Goal: Find specific page/section: Find specific page/section

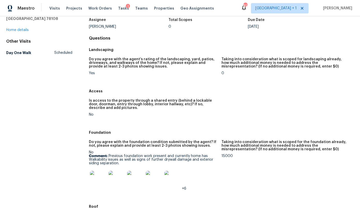
scroll to position [78, 0]
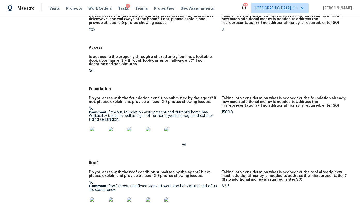
click at [100, 137] on img at bounding box center [98, 135] width 17 height 17
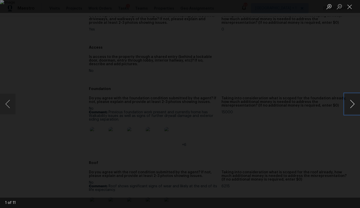
click at [352, 102] on button "Next image" at bounding box center [353, 104] width 16 height 21
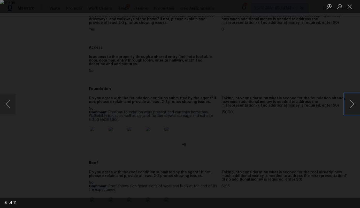
click at [352, 102] on button "Next image" at bounding box center [353, 104] width 16 height 21
click at [351, 102] on button "Next image" at bounding box center [353, 104] width 16 height 21
click at [338, 85] on div "Lightbox" at bounding box center [180, 104] width 360 height 208
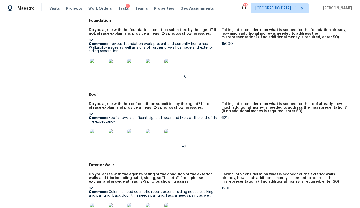
scroll to position [147, 0]
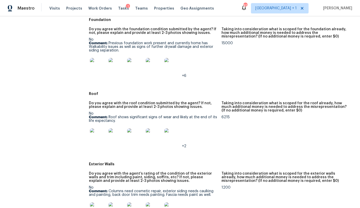
click at [98, 137] on img at bounding box center [98, 136] width 17 height 17
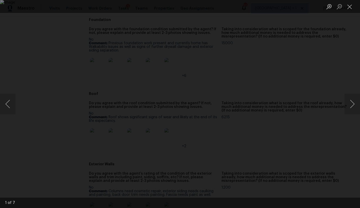
click at [297, 103] on img "Lightbox" at bounding box center [180, 104] width 360 height 208
click at [348, 103] on button "Next image" at bounding box center [353, 104] width 16 height 21
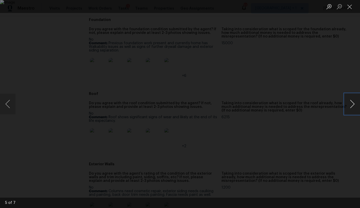
click at [348, 103] on button "Next image" at bounding box center [353, 104] width 16 height 21
click at [340, 83] on div "Lightbox" at bounding box center [180, 104] width 360 height 208
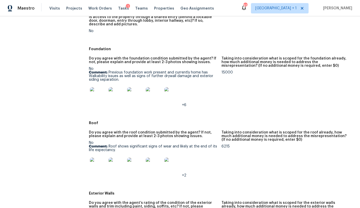
scroll to position [0, 0]
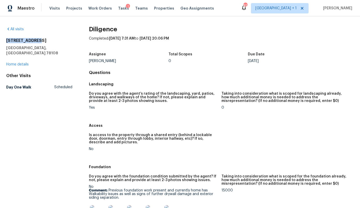
drag, startPoint x: 50, startPoint y: 41, endPoint x: 6, endPoint y: 43, distance: 44.0
click at [6, 43] on h2 "112 Brahma Way" at bounding box center [39, 40] width 66 height 5
copy h2 "112 Brahma Way"
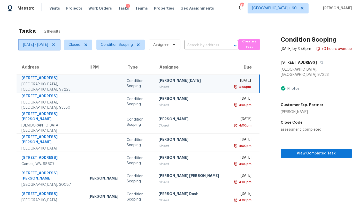
click at [55, 45] on icon at bounding box center [53, 44] width 3 height 3
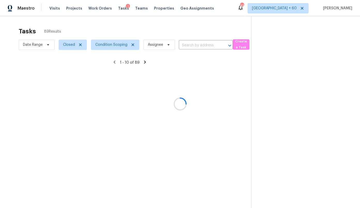
click at [73, 45] on div at bounding box center [180, 104] width 360 height 208
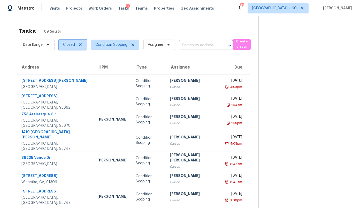
click at [73, 45] on span "Closed" at bounding box center [69, 44] width 12 height 5
click at [70, 66] on label "Open" at bounding box center [70, 66] width 16 height 5
click at [65, 66] on input "Open" at bounding box center [63, 65] width 3 height 3
checkbox input "true"
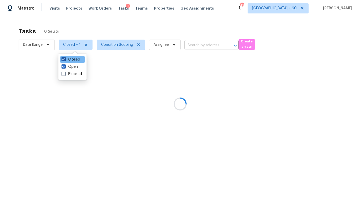
click at [70, 60] on label "Closed" at bounding box center [71, 59] width 19 height 5
click at [65, 60] on input "Closed" at bounding box center [63, 58] width 3 height 3
checkbox input "false"
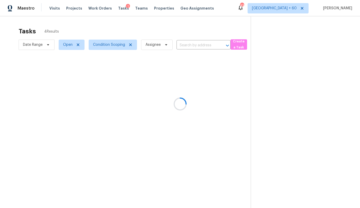
click at [107, 42] on div at bounding box center [180, 104] width 360 height 208
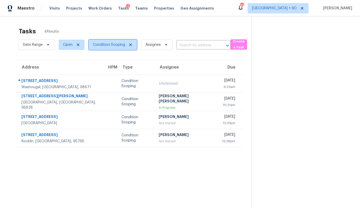
click at [104, 44] on span "Condition Scoping" at bounding box center [109, 44] width 32 height 5
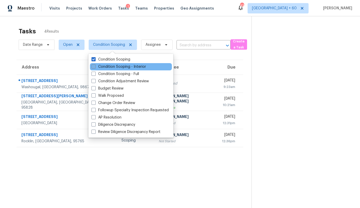
click at [96, 64] on label "Condition Scoping - Interior" at bounding box center [119, 66] width 55 height 5
click at [95, 64] on input "Condition Scoping - Interior" at bounding box center [93, 65] width 3 height 3
checkbox input "true"
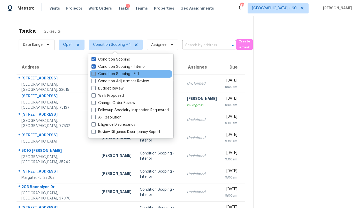
click at [102, 73] on label "Condition Scoping - Full" at bounding box center [116, 73] width 48 height 5
click at [95, 73] on input "Condition Scoping - Full" at bounding box center [93, 72] width 3 height 3
checkbox input "true"
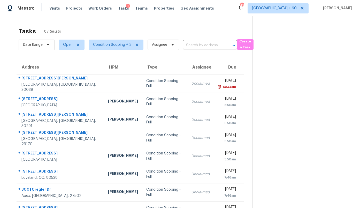
click at [7, 53] on div "Tasks 87 Results Date Range Open Condition Scoping + 2 Assignee ​ Create a Task…" at bounding box center [180, 142] width 360 height 253
